Goal: Answer question/provide support

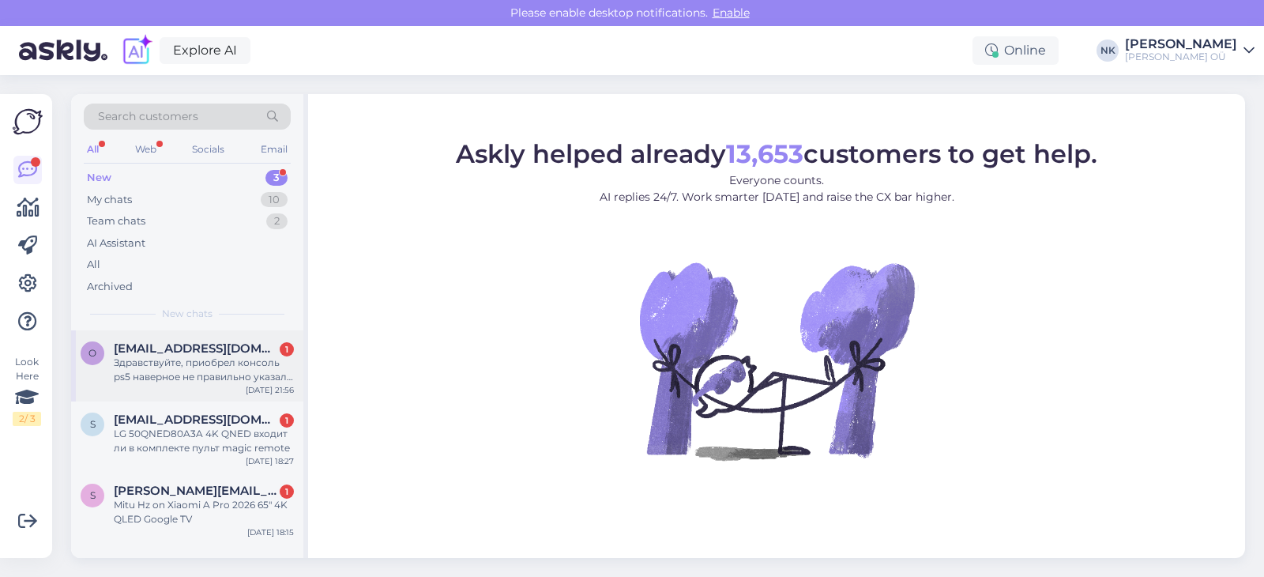
click at [209, 351] on span "[EMAIL_ADDRESS][DOMAIN_NAME]" at bounding box center [196, 348] width 164 height 14
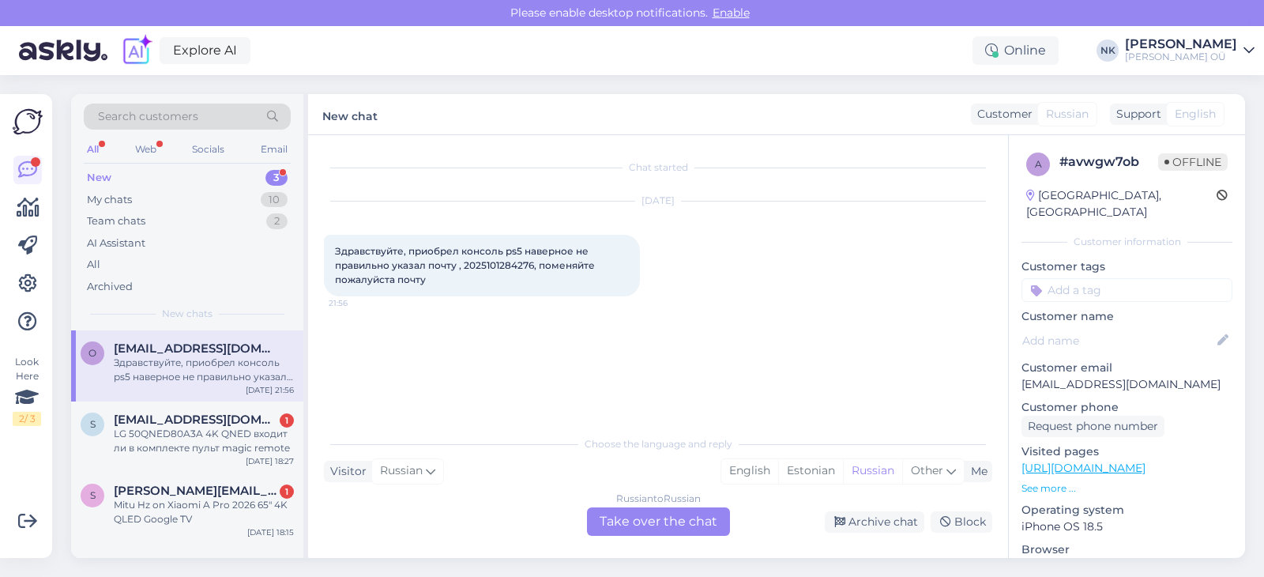
click at [637, 520] on div "Russian to Russian Take over the chat" at bounding box center [658, 521] width 143 height 28
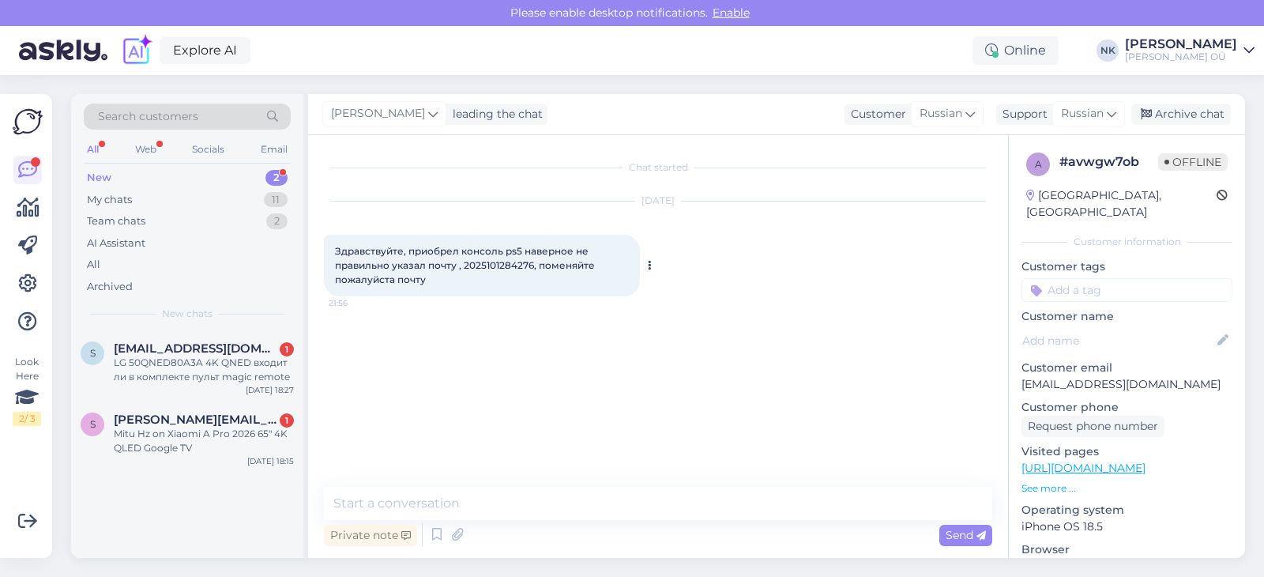
click at [497, 267] on span "Здравствуйте, приобрел консоль ps5 наверное не правильно указал почту , 2025101…" at bounding box center [466, 265] width 262 height 40
copy span "2025101284276"
click at [1037, 376] on p "[EMAIL_ADDRESS][DOMAIN_NAME]" at bounding box center [1126, 384] width 211 height 17
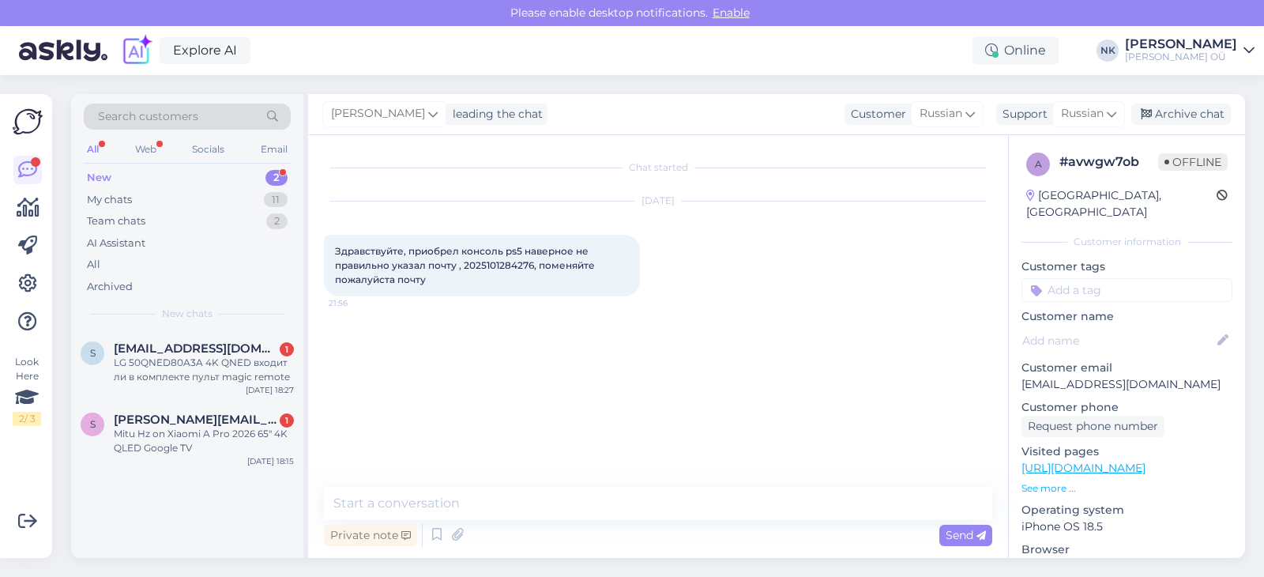
click at [1037, 376] on p "[EMAIL_ADDRESS][DOMAIN_NAME]" at bounding box center [1126, 384] width 211 height 17
click at [197, 358] on div "LG 50QNED80A3A 4K QNED входит ли в комплекте пульт magic remote" at bounding box center [204, 369] width 180 height 28
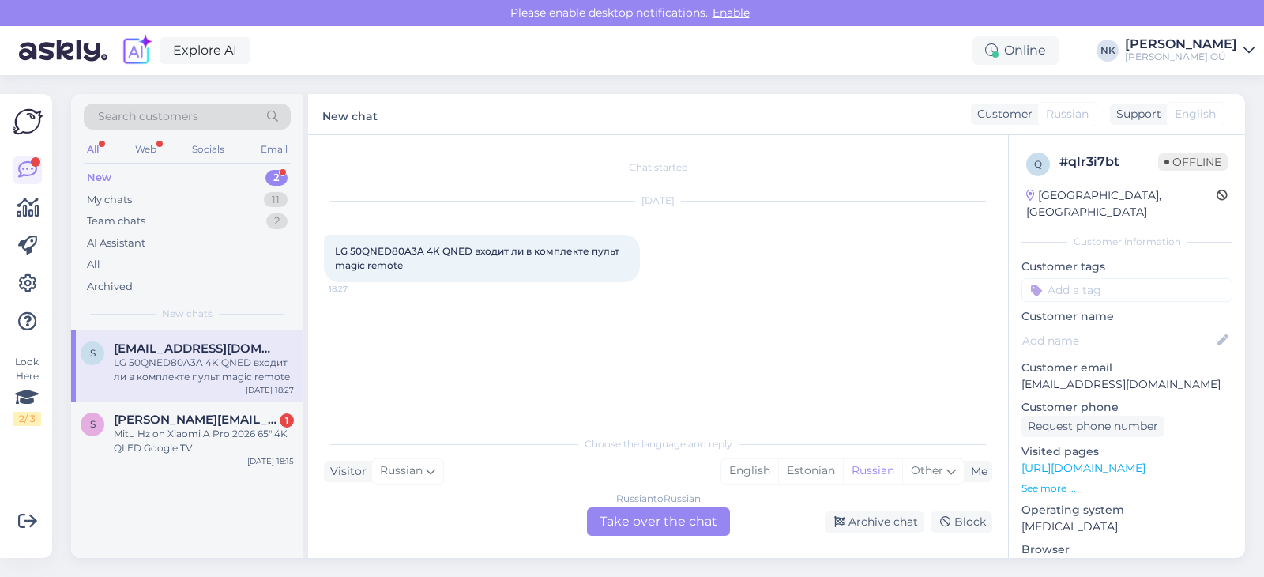
click at [650, 527] on div "Russian to Russian Take over the chat" at bounding box center [658, 521] width 143 height 28
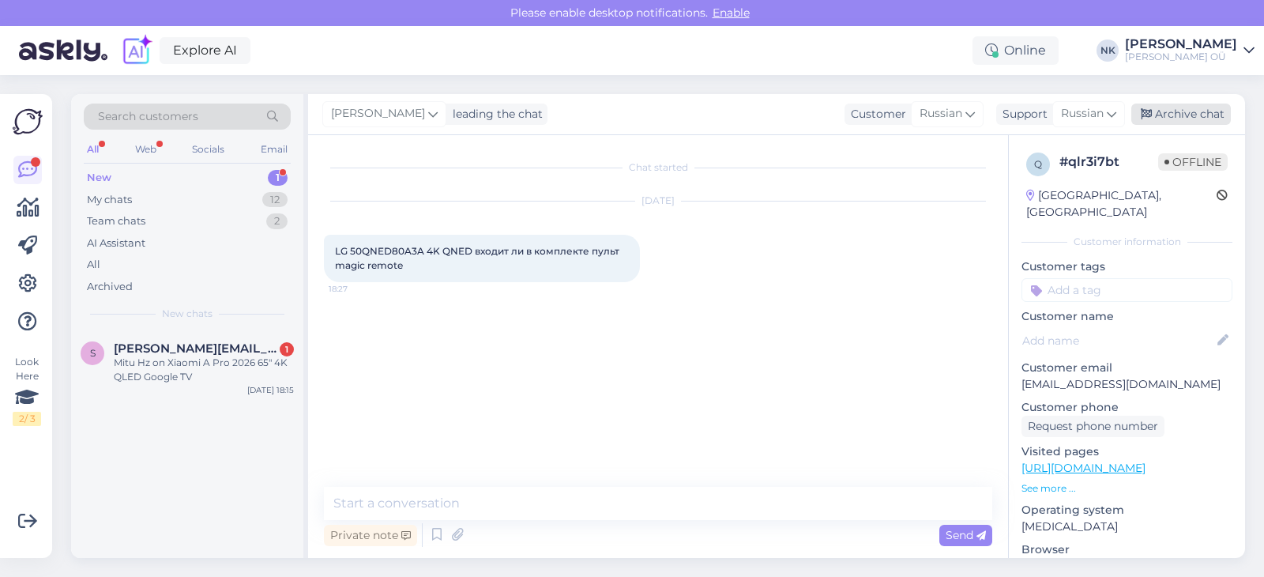
click at [1165, 111] on div "Archive chat" at bounding box center [1181, 113] width 100 height 21
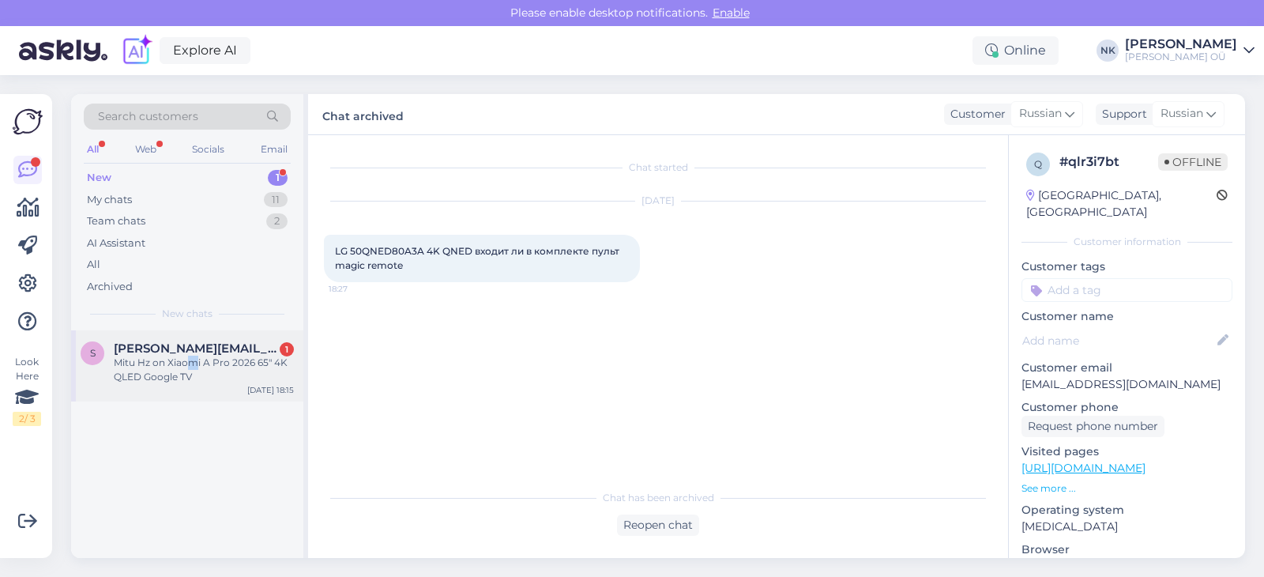
click at [190, 363] on div "Mitu Hz on Xiaomi A Pro 2026 65" 4K QLED Google TV" at bounding box center [204, 369] width 180 height 28
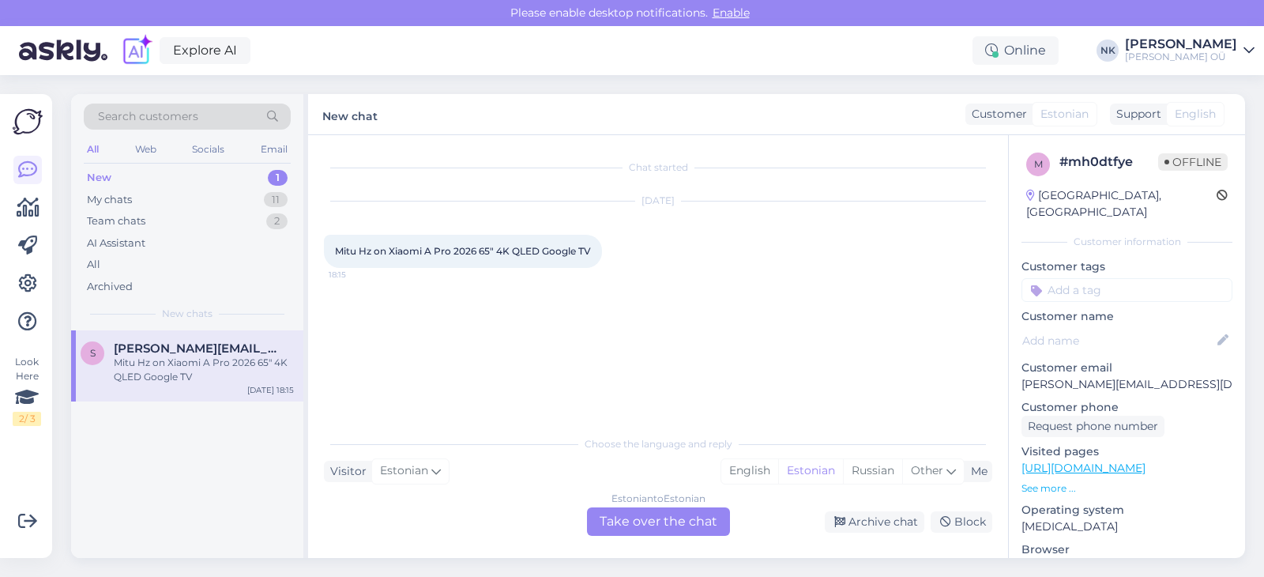
click at [641, 521] on div "Estonian to Estonian Take over the chat" at bounding box center [658, 521] width 143 height 28
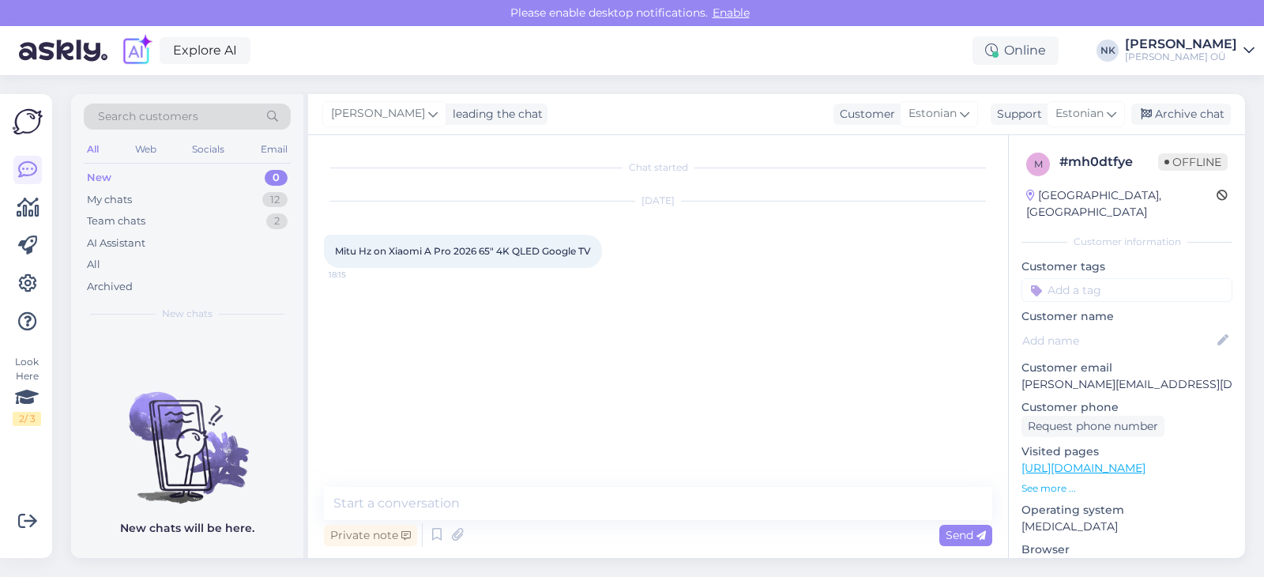
click at [1193, 102] on div "[PERSON_NAME] leading the chat Customer Estonian Support Estonian Archive chat" at bounding box center [776, 114] width 937 height 41
click at [1191, 115] on div "Archive chat" at bounding box center [1181, 113] width 100 height 21
